Goal: Information Seeking & Learning: Learn about a topic

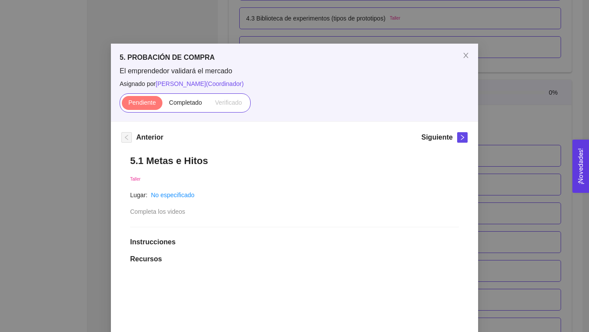
scroll to position [118, 0]
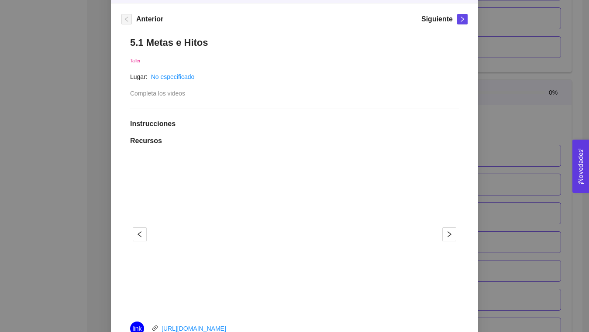
click at [520, 77] on div "5. PROBACIÓN DE COMPRA El emprendedor validará el mercado Asignado por [PERSON_…" at bounding box center [294, 166] width 589 height 332
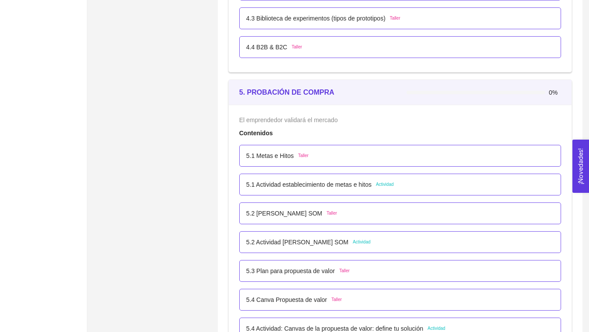
scroll to position [1603, 0]
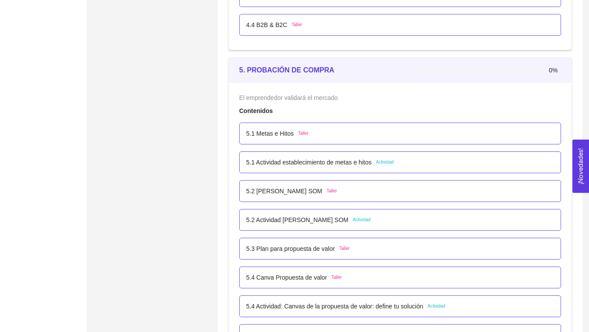
click at [305, 221] on p "5.2 Actividad [PERSON_NAME] SOM" at bounding box center [297, 220] width 102 height 10
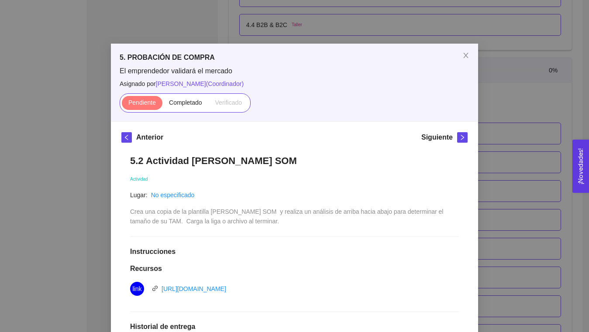
click at [490, 96] on div "5. PROBACIÓN DE COMPRA El emprendedor validará el mercado Asignado por [PERSON_…" at bounding box center [294, 166] width 589 height 332
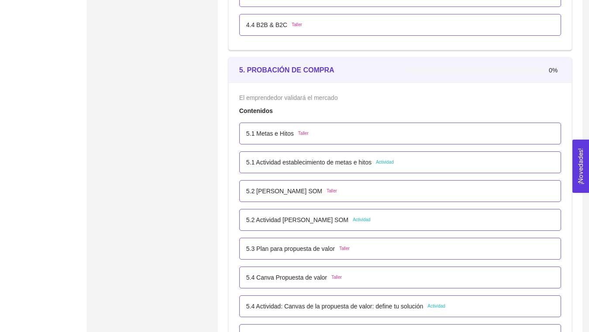
click at [360, 137] on div "5.1 Metas e Hitos Taller" at bounding box center [400, 134] width 308 height 10
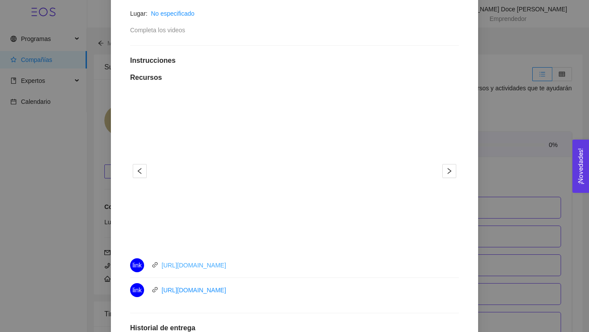
click at [226, 264] on link "[URL][DOMAIN_NAME]" at bounding box center [193, 265] width 65 height 7
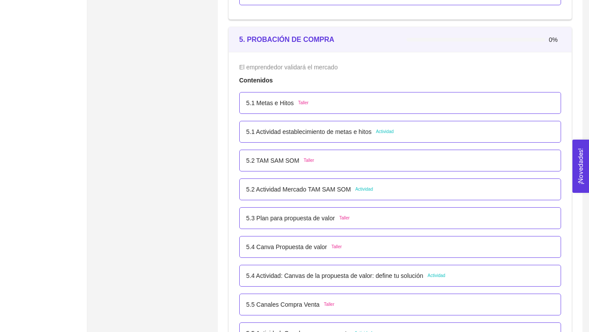
scroll to position [1615, 0]
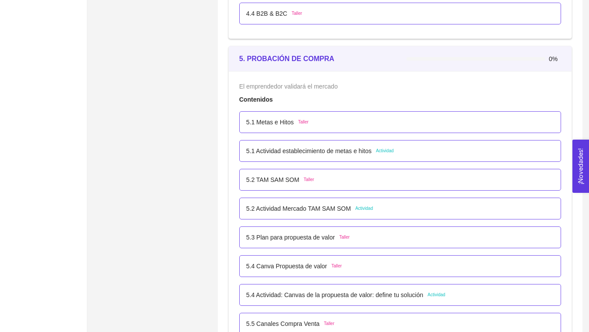
click at [278, 119] on p "5.1 Metas e Hitos" at bounding box center [270, 122] width 48 height 10
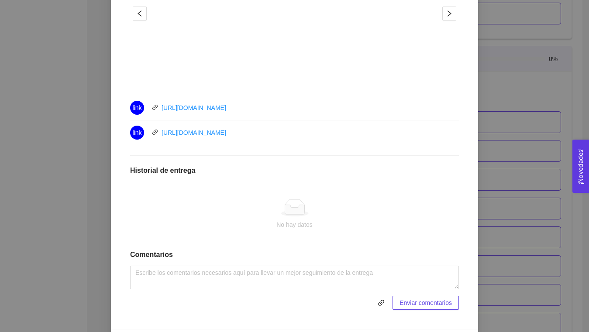
scroll to position [356, 0]
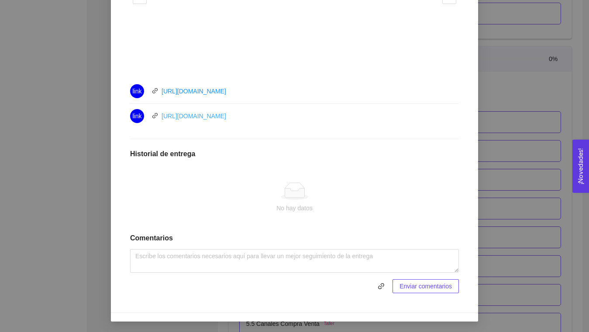
click at [185, 114] on link "[URL][DOMAIN_NAME]" at bounding box center [193, 116] width 65 height 7
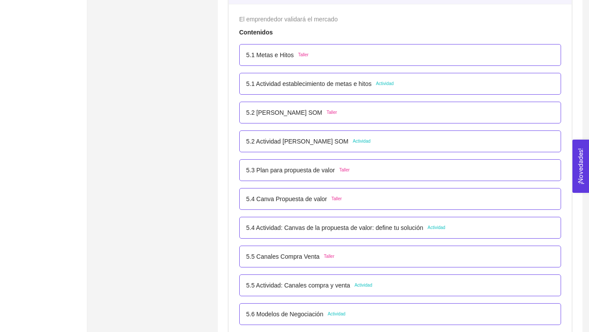
scroll to position [1681, 0]
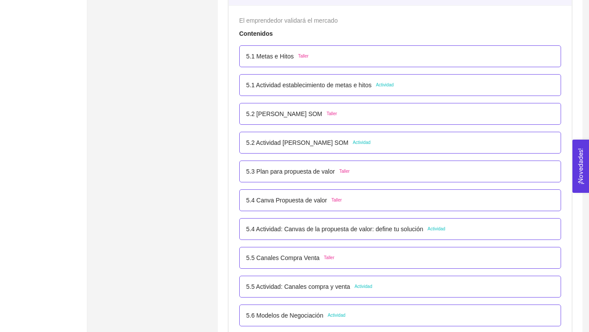
click at [292, 56] on p "5.1 Metas e Hitos" at bounding box center [270, 56] width 48 height 10
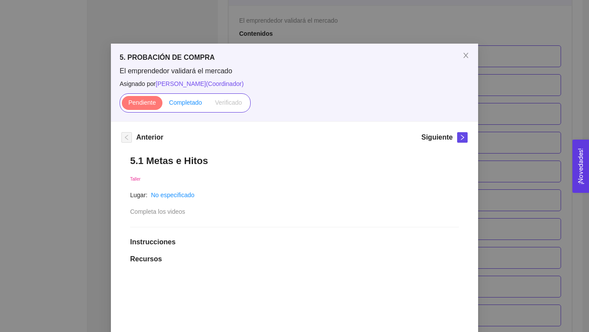
click at [188, 100] on span "Completado" at bounding box center [185, 102] width 33 height 7
click at [162, 105] on input "Completado" at bounding box center [162, 105] width 0 height 0
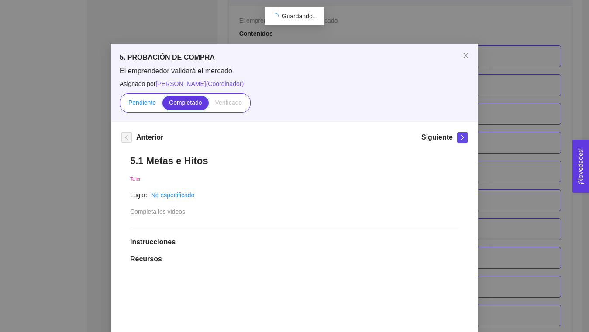
scroll to position [94, 0]
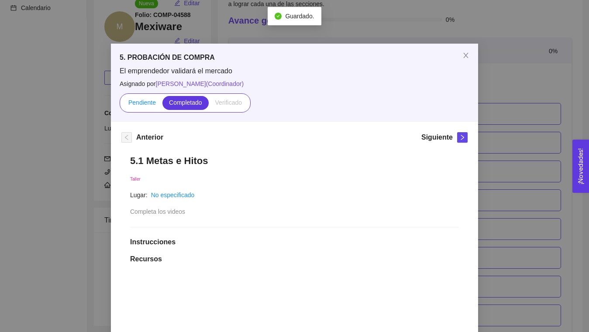
click at [144, 103] on span "Pendiente" at bounding box center [141, 102] width 27 height 7
click at [122, 105] on input "Pendiente" at bounding box center [122, 105] width 0 height 0
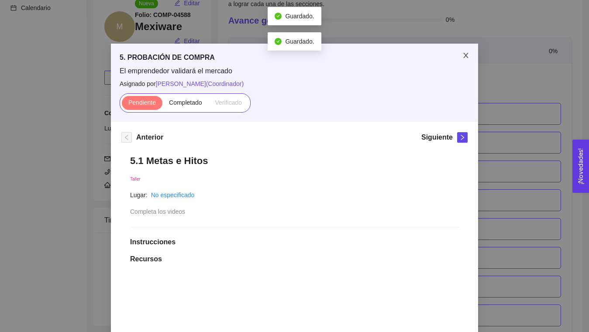
click at [465, 52] on span "Close" at bounding box center [465, 56] width 24 height 24
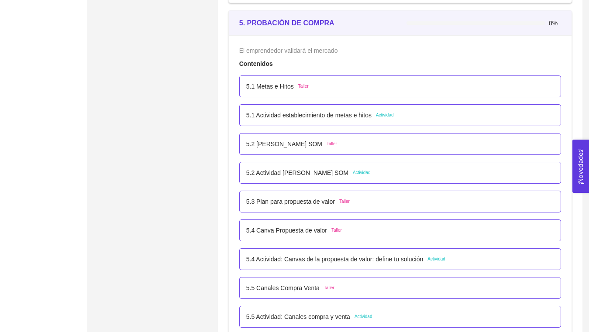
scroll to position [1652, 0]
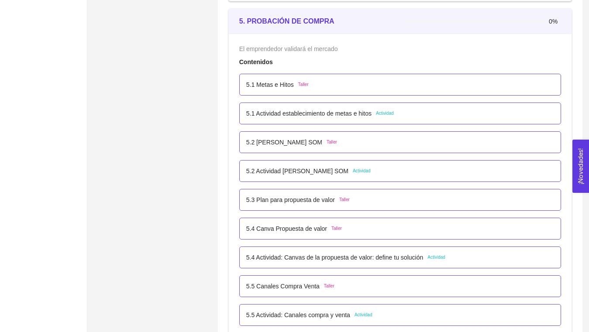
click at [314, 111] on p "5.1 Actividad establecimiento de metas e hitos" at bounding box center [308, 114] width 125 height 10
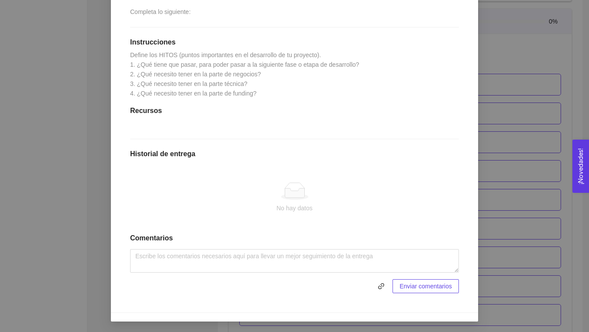
click at [504, 65] on div "5. PROBACIÓN DE COMPRA El emprendedor validará el mercado Asignado por Ana Sofi…" at bounding box center [294, 166] width 589 height 332
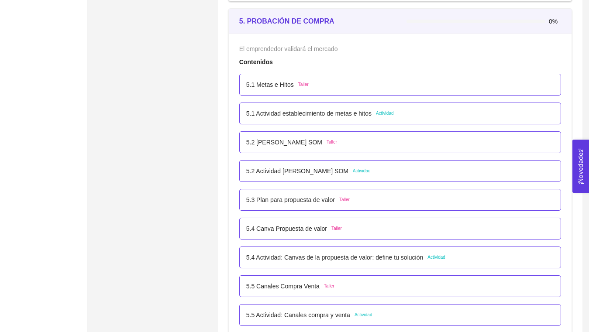
click at [275, 146] on p "5.2 [PERSON_NAME] SOM" at bounding box center [284, 142] width 76 height 10
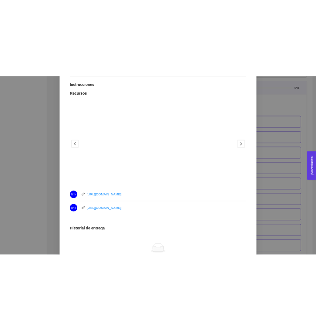
scroll to position [0, 0]
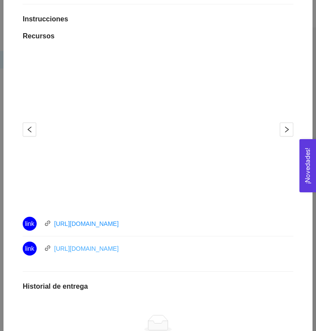
click at [94, 246] on link "https://youtu.be/jzOQA7s1mSA" at bounding box center [86, 248] width 65 height 7
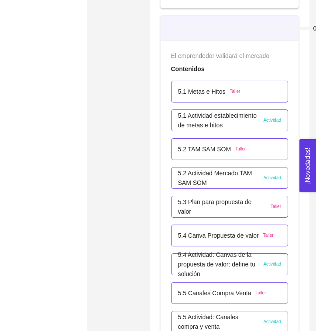
scroll to position [1714, 0]
